Goal: Check status: Check status

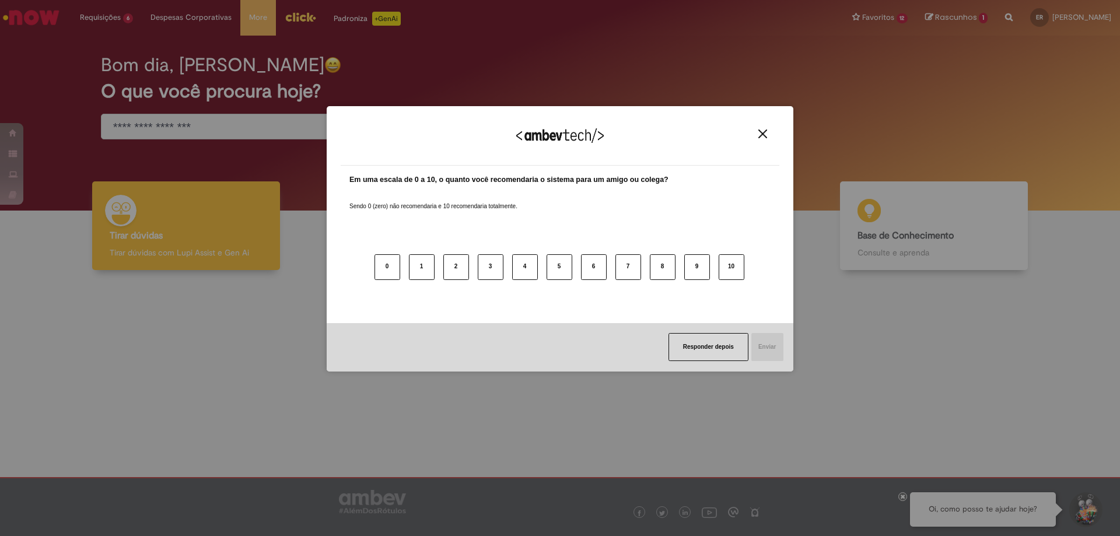
click at [761, 131] on img "Close" at bounding box center [762, 133] width 9 height 9
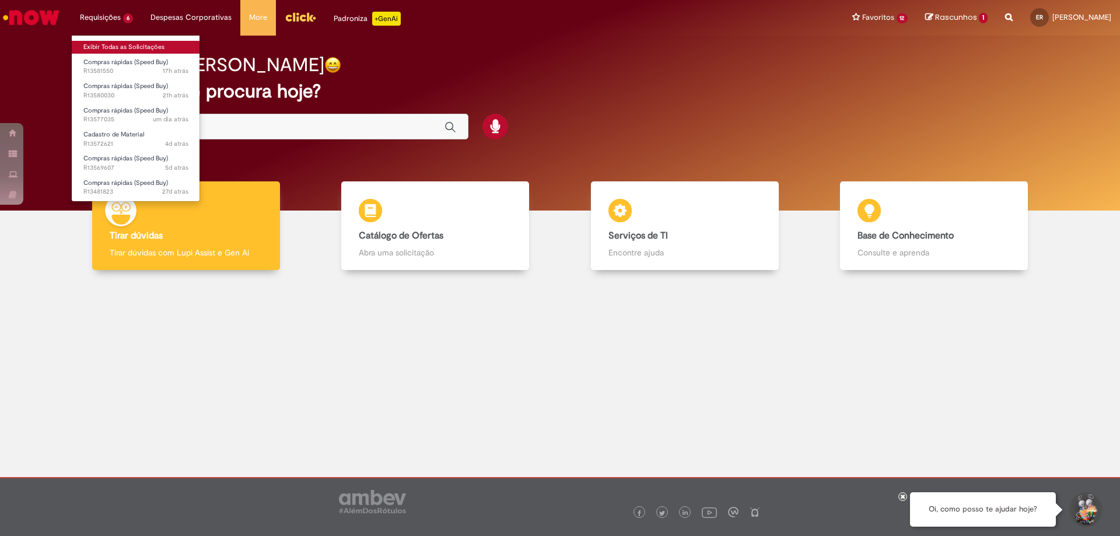
click at [134, 43] on link "Exibir Todas as Solicitações" at bounding box center [136, 47] width 128 height 13
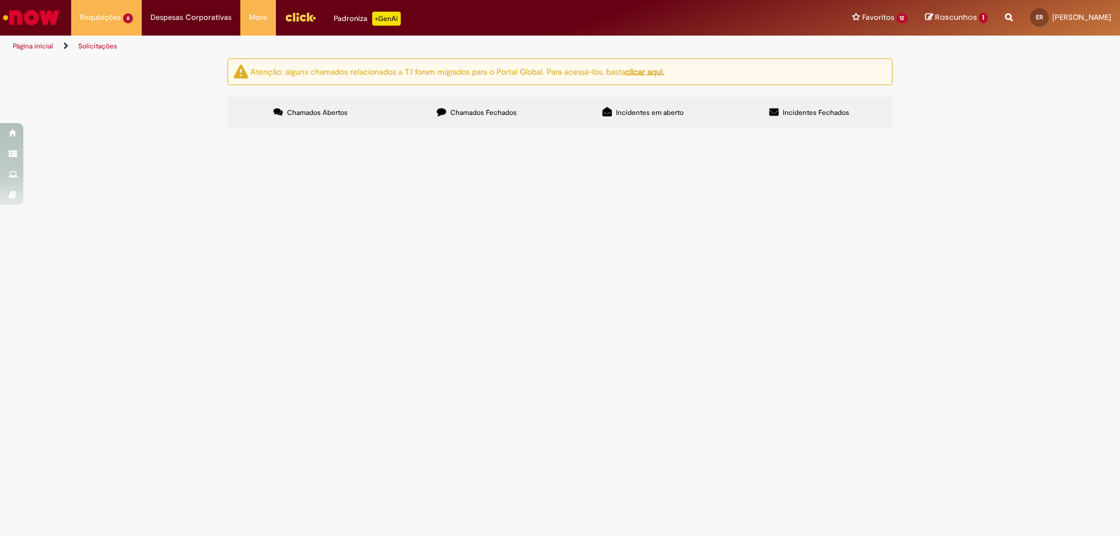
click at [0, 0] on span "R13577035" at bounding box center [0, 0] width 0 height 0
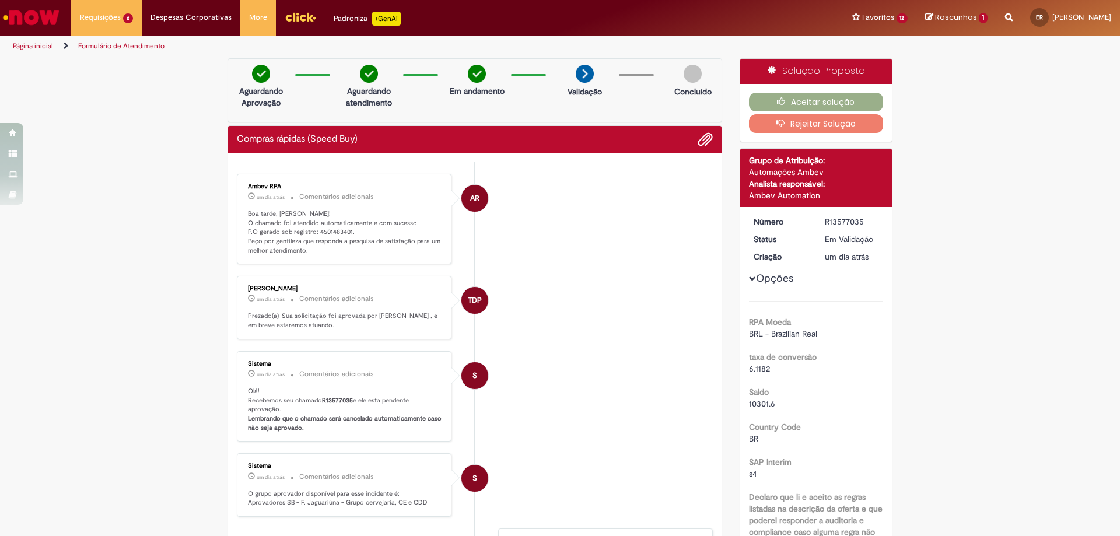
drag, startPoint x: 820, startPoint y: 221, endPoint x: 860, endPoint y: 222, distance: 40.8
click at [860, 222] on dd "R13577035" at bounding box center [852, 222] width 72 height 12
copy div "R13577035"
drag, startPoint x: 812, startPoint y: 276, endPoint x: 845, endPoint y: 276, distance: 33.3
click at [845, 276] on div "[DATE] 13:55:23" at bounding box center [840, 273] width 54 height 13
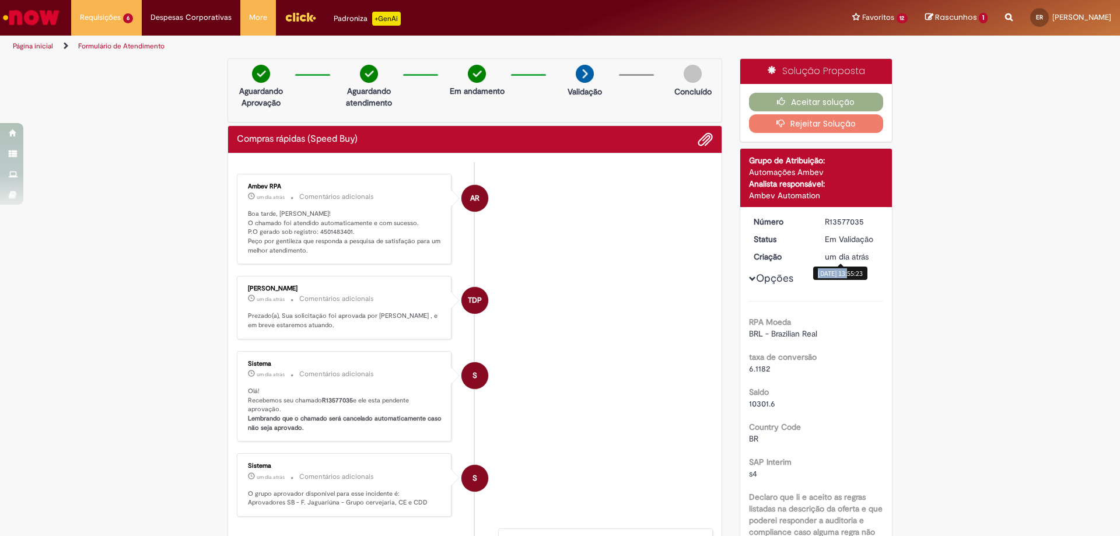
copy div "[DATE]"
drag, startPoint x: 313, startPoint y: 230, endPoint x: 346, endPoint y: 230, distance: 33.2
click at [346, 230] on p "Boa tarde, [PERSON_NAME]! O chamado foi atendido automaticamente e com sucesso.…" at bounding box center [345, 232] width 194 height 46
copy p "4501483401"
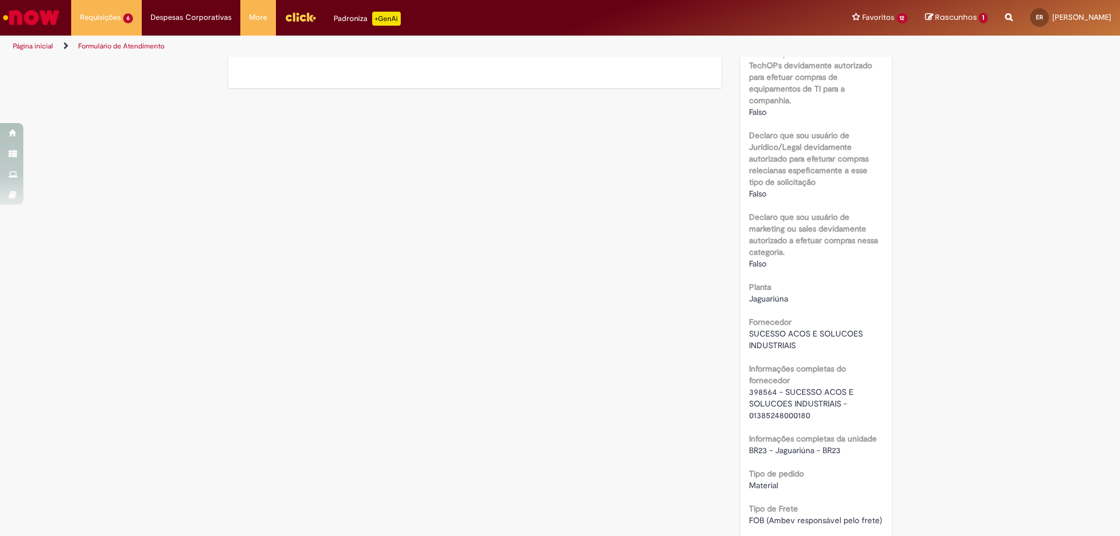
scroll to position [817, 0]
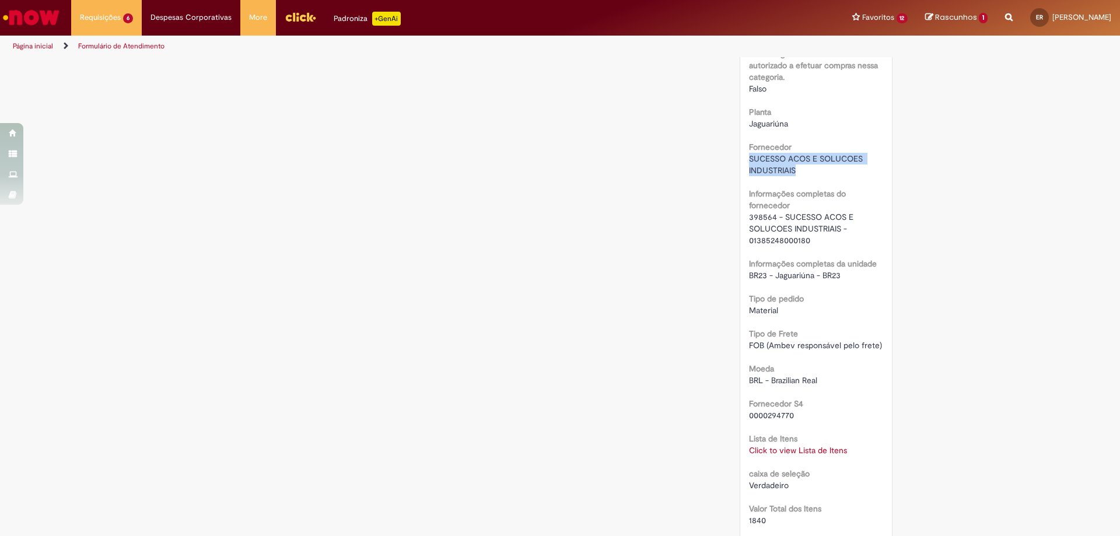
drag, startPoint x: 743, startPoint y: 156, endPoint x: 792, endPoint y: 169, distance: 50.1
click at [792, 169] on div "Número R13577035 Status Em [GEOGRAPHIC_DATA] Criação um dia atrás um dia atrás …" at bounding box center [816, 176] width 152 height 1573
copy span "SUCESSO ACOS E SOLUCOES INDUSTRIAIS"
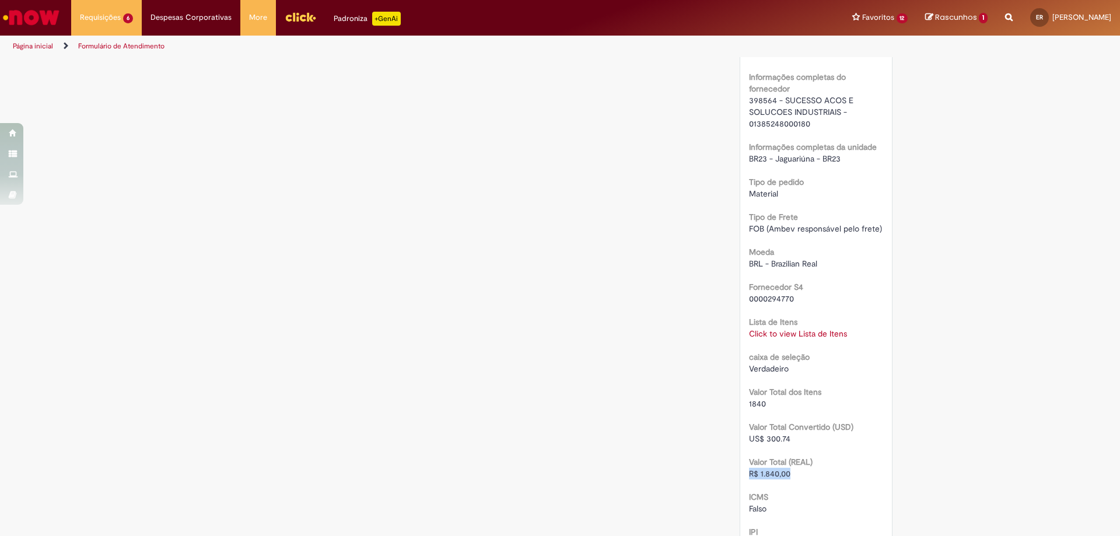
drag, startPoint x: 786, startPoint y: 478, endPoint x: 743, endPoint y: 474, distance: 43.4
click at [743, 474] on div "Número R13577035 Status Em [GEOGRAPHIC_DATA] Criação um dia atrás um dia atrás …" at bounding box center [816, 60] width 152 height 1573
copy span "R$ 1.840,00"
click at [797, 333] on link "Click to view Lista de Itens" at bounding box center [798, 333] width 98 height 10
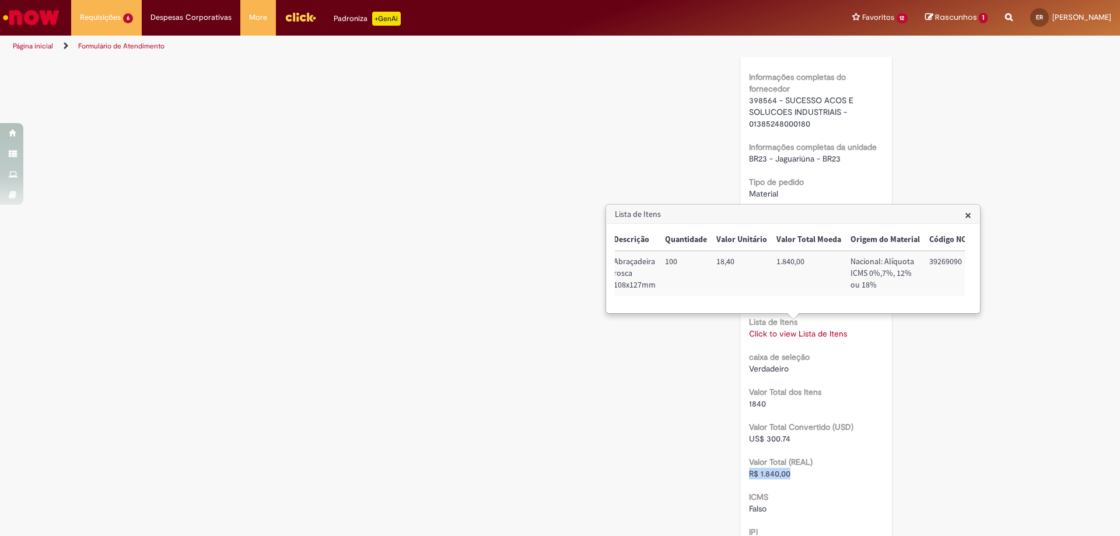
scroll to position [0, 205]
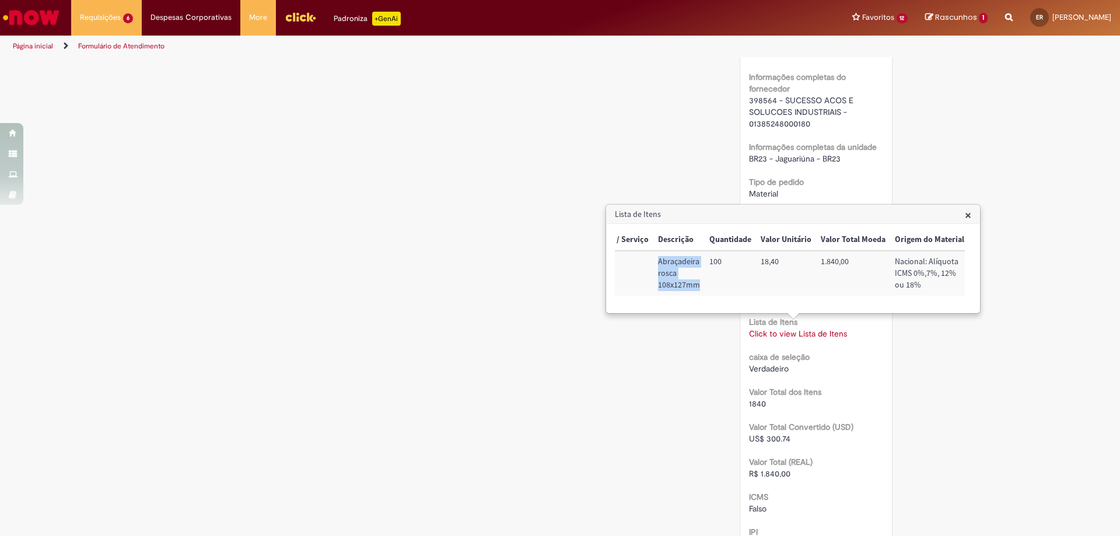
drag, startPoint x: 656, startPoint y: 261, endPoint x: 701, endPoint y: 284, distance: 49.8
click at [701, 284] on td "Abraçadeira rosca 108x127mm" at bounding box center [678, 273] width 51 height 45
copy td "Abraçadeira rosca 108x127mm"
drag, startPoint x: 897, startPoint y: 265, endPoint x: 946, endPoint y: 269, distance: 49.2
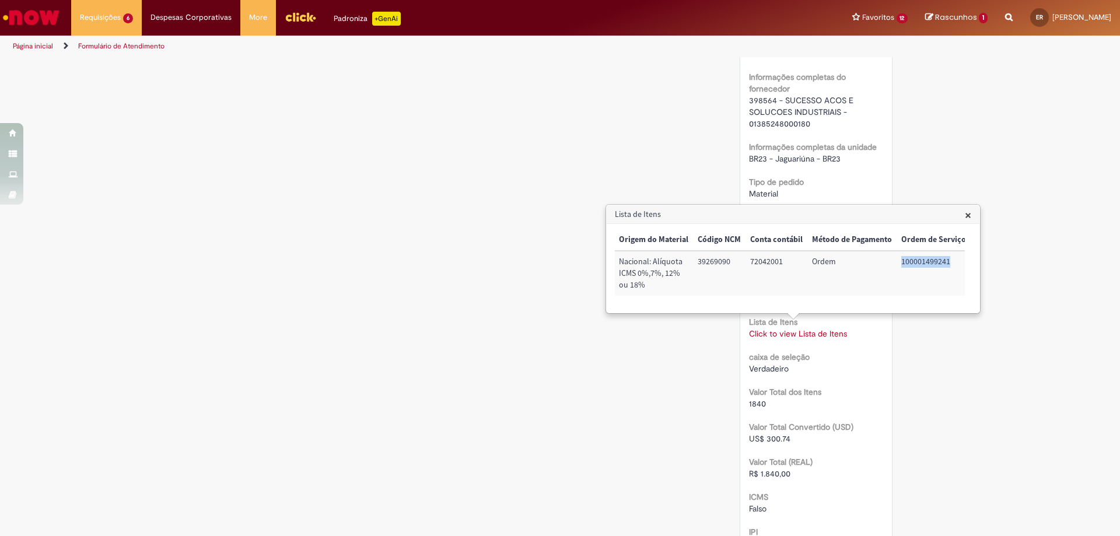
click at [946, 269] on td "100001499241" at bounding box center [934, 273] width 74 height 45
copy td "100001499241"
click at [688, 458] on div "Verificar Código de Barras Aguardando Aprovação Aguardando atendimento Em andam…" at bounding box center [560, 58] width 682 height 1867
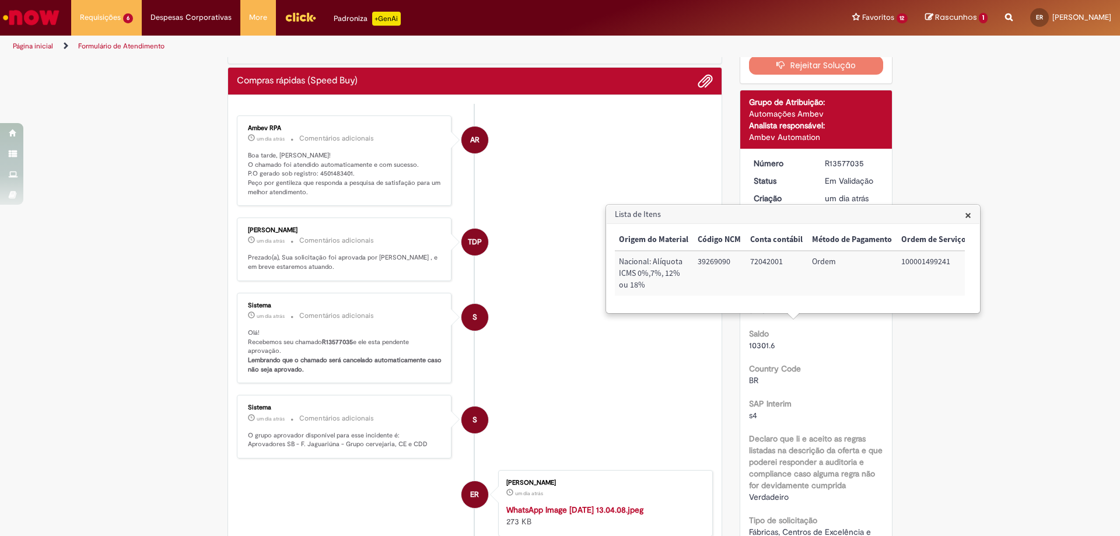
scroll to position [0, 0]
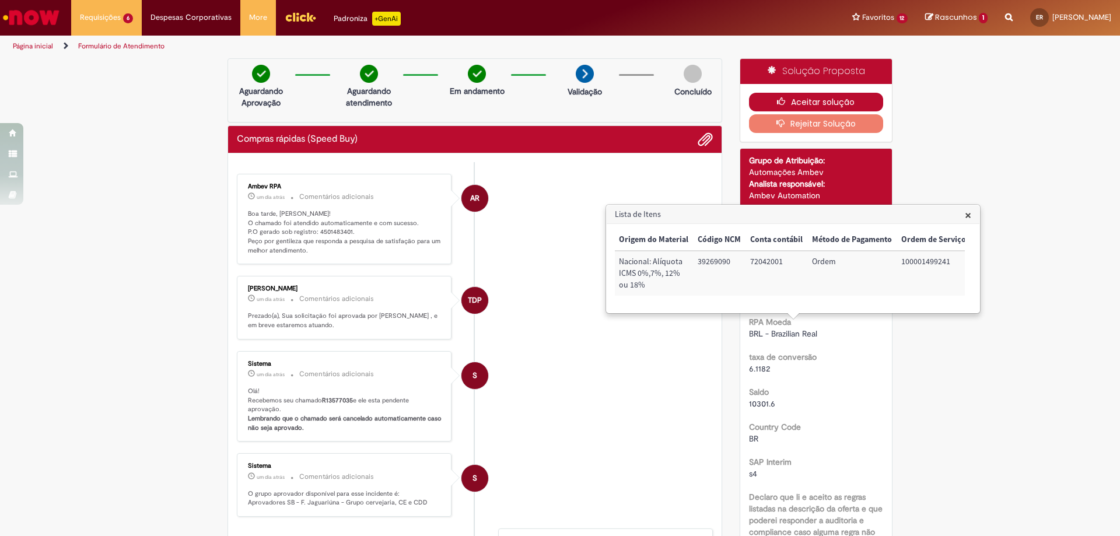
click at [814, 101] on button "Aceitar solução" at bounding box center [816, 102] width 135 height 19
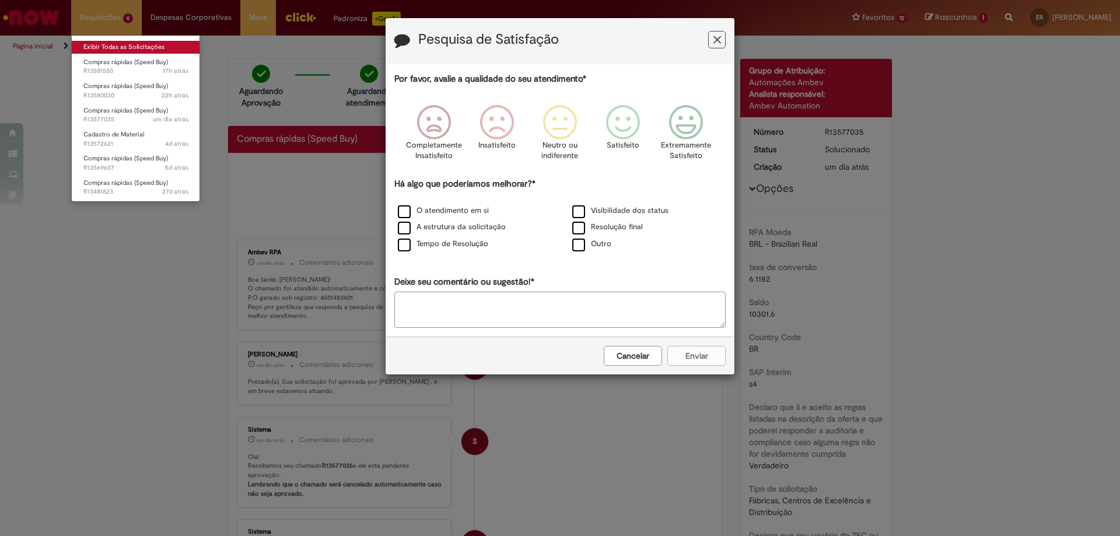
click at [115, 45] on link "Exibir Todas as Solicitações" at bounding box center [136, 47] width 128 height 13
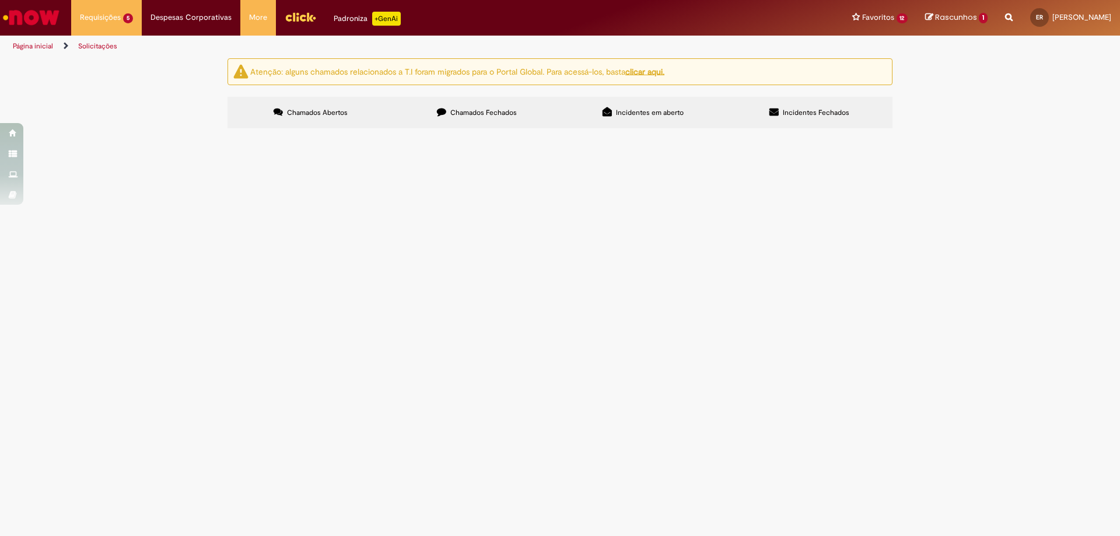
click at [0, 0] on span "R13569607" at bounding box center [0, 0] width 0 height 0
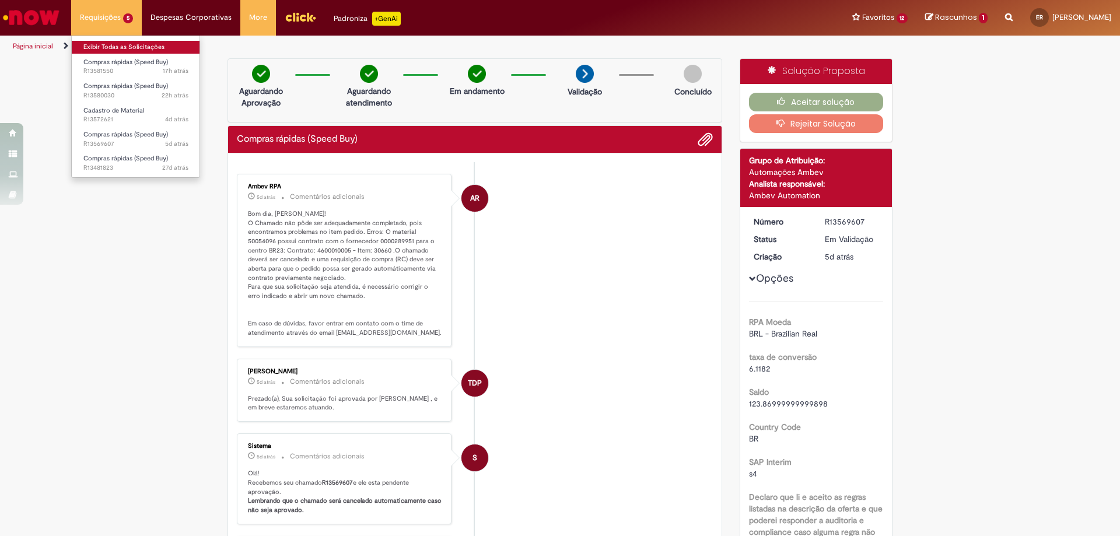
click at [118, 41] on link "Exibir Todas as Solicitações" at bounding box center [136, 47] width 128 height 13
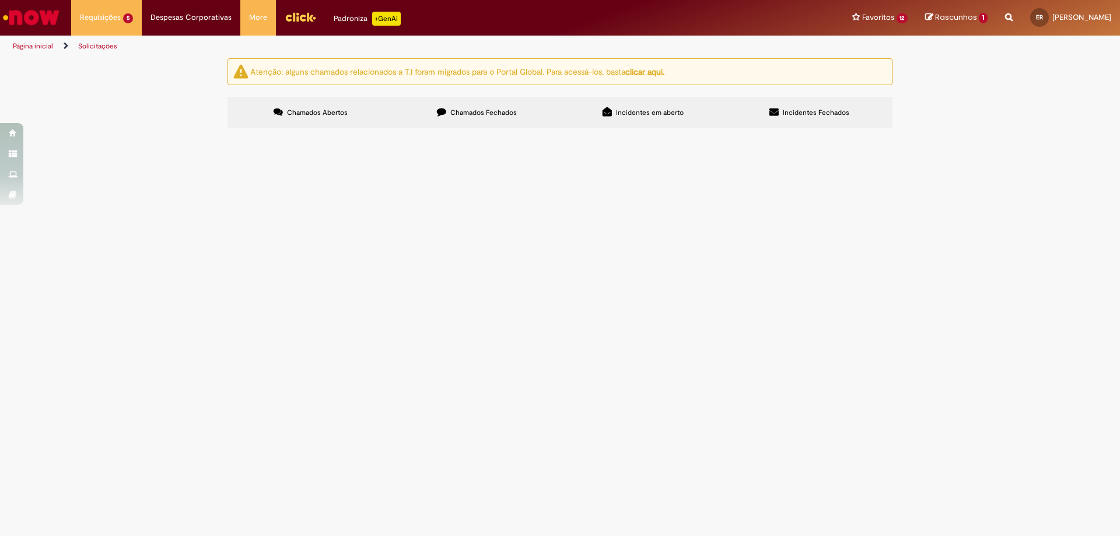
click at [0, 0] on span "R13572621" at bounding box center [0, 0] width 0 height 0
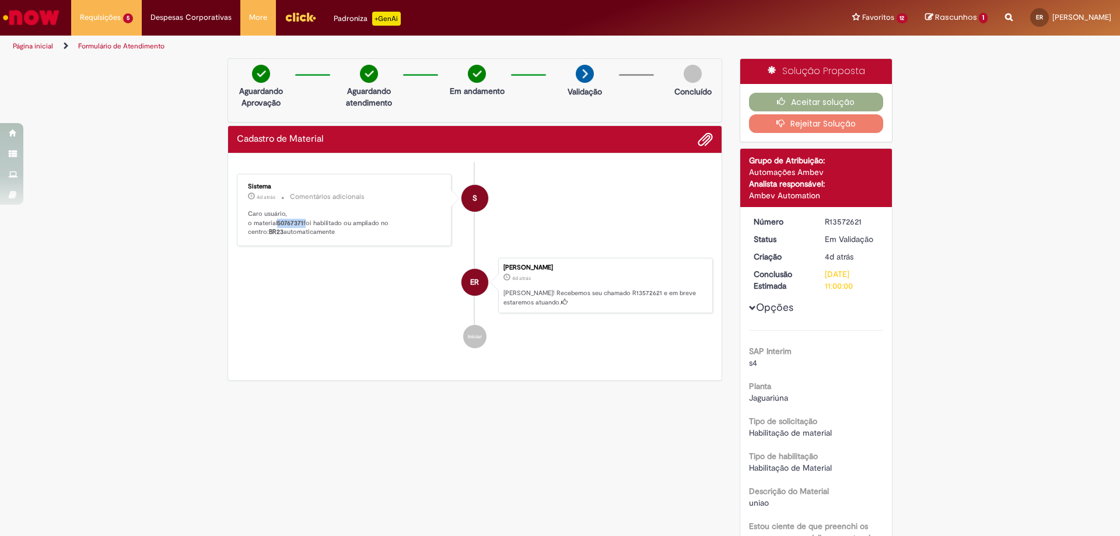
drag, startPoint x: 275, startPoint y: 223, endPoint x: 302, endPoint y: 225, distance: 27.5
click at [302, 225] on p "Caro usuário, o material 50767371 foi habilitado ou ampliado no centro: BR23 au…" at bounding box center [345, 222] width 194 height 27
copy p "50767371"
